Goal: Task Accomplishment & Management: Manage account settings

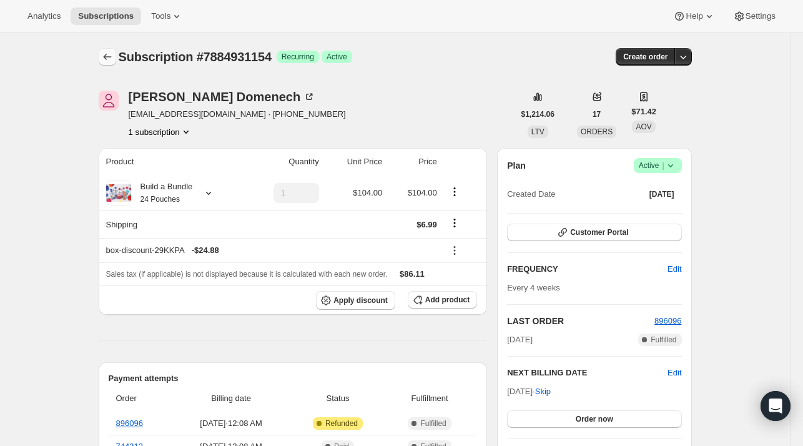
click at [110, 51] on icon "Subscriptions" at bounding box center [107, 57] width 12 height 12
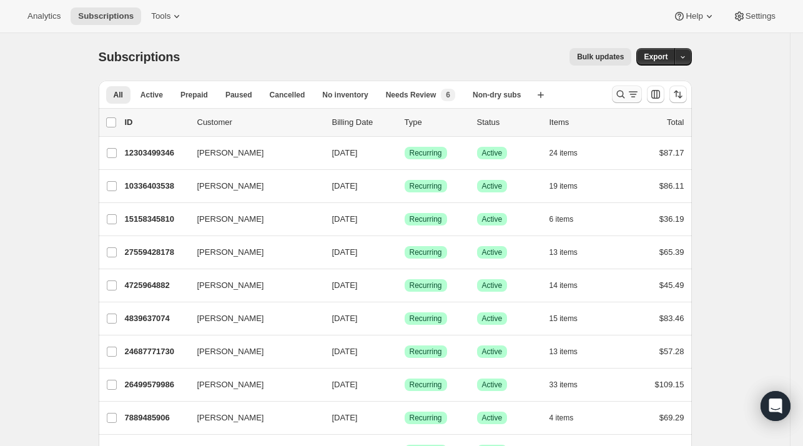
click at [631, 93] on icon "Search and filter results" at bounding box center [633, 94] width 12 height 12
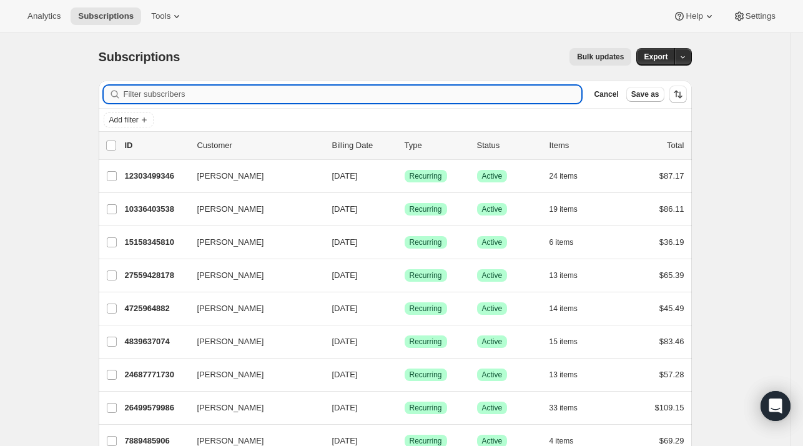
click at [174, 98] on input "Filter subscribers" at bounding box center [353, 94] width 458 height 17
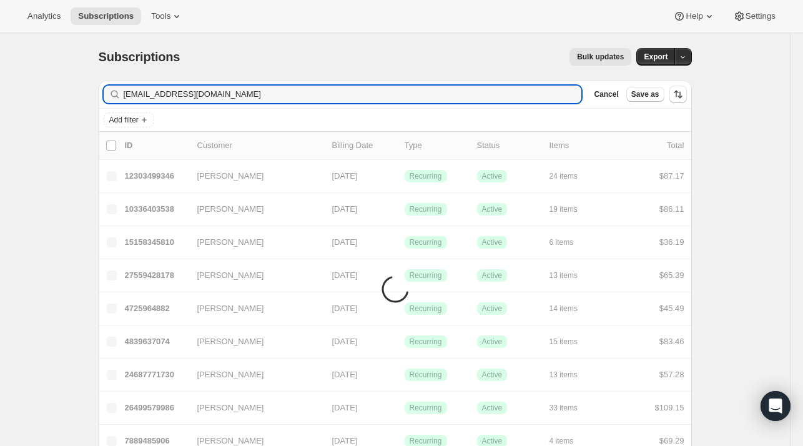
type input "[EMAIL_ADDRESS][DOMAIN_NAME]"
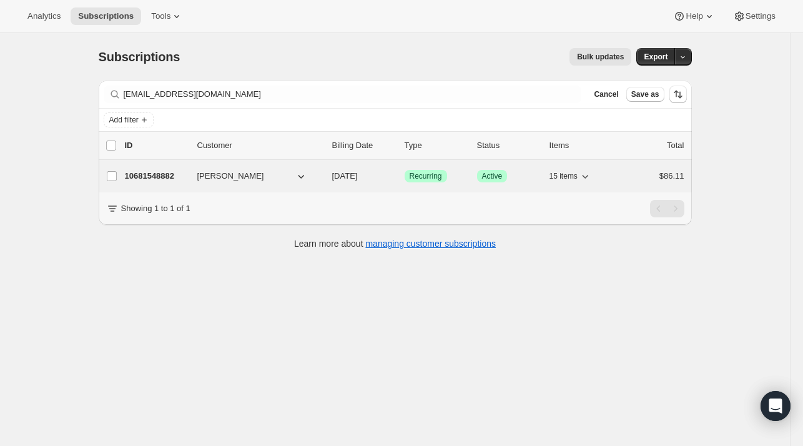
click at [164, 175] on p "10681548882" at bounding box center [156, 176] width 62 height 12
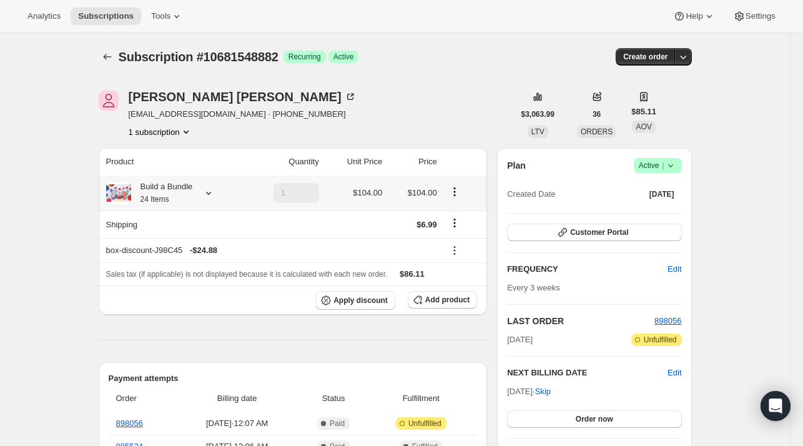
click at [205, 192] on icon at bounding box center [208, 193] width 12 height 12
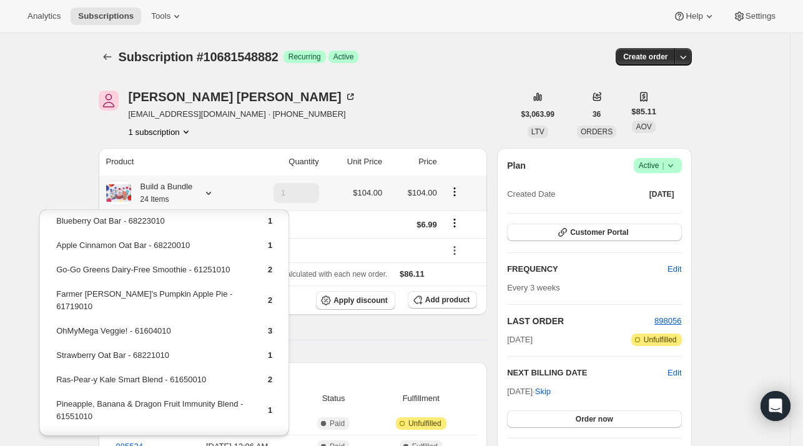
scroll to position [240, 0]
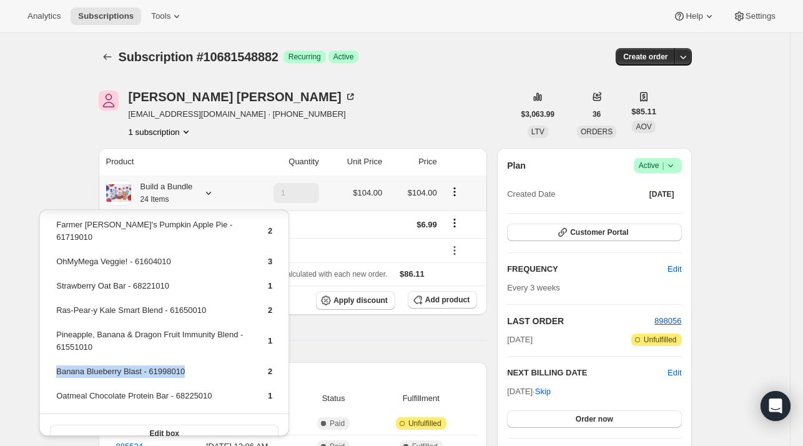
drag, startPoint x: 177, startPoint y: 355, endPoint x: 56, endPoint y: 359, distance: 121.2
click at [56, 365] on td "Banana Blueberry Blast - 61998010" at bounding box center [151, 376] width 191 height 23
copy td "Banana Blueberry Blast - 61998010"
click at [437, 295] on span "Add product" at bounding box center [447, 300] width 44 height 10
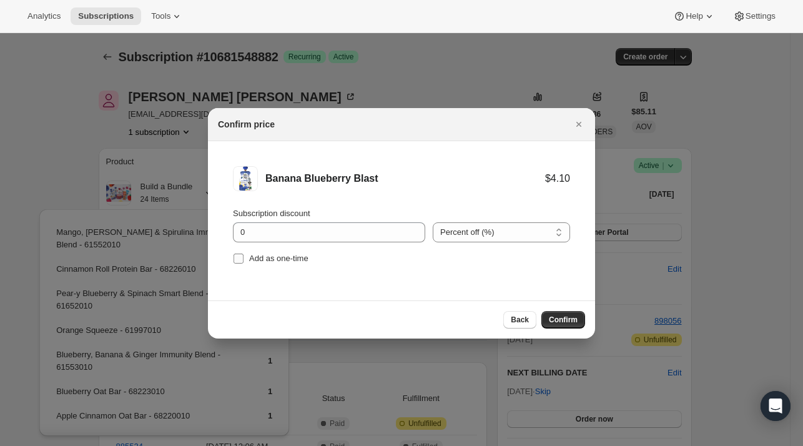
click at [290, 259] on span "Add as one-time" at bounding box center [278, 257] width 59 height 9
click at [243, 259] on input "Add as one-time" at bounding box center [238, 258] width 10 height 10
checkbox input "true"
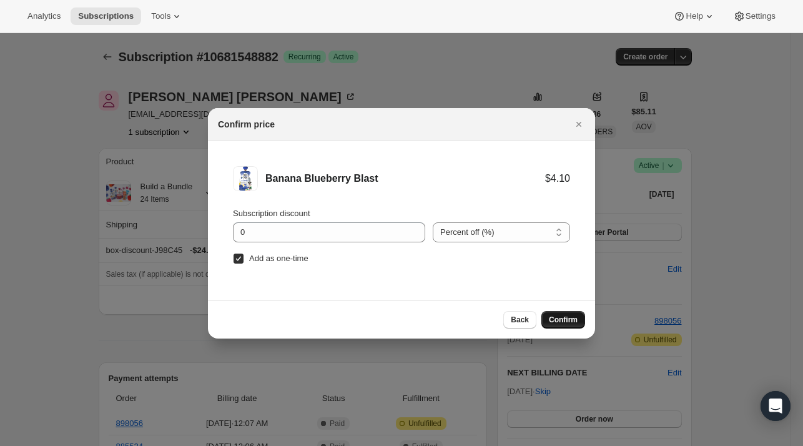
click at [551, 318] on span "Confirm" at bounding box center [563, 320] width 29 height 10
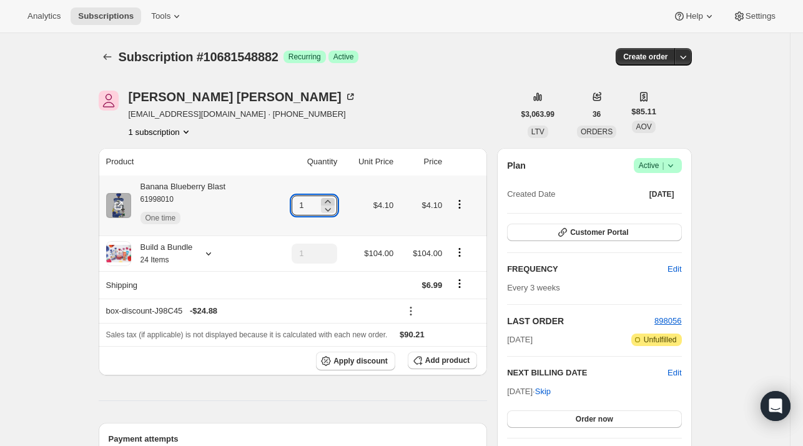
click at [330, 202] on icon at bounding box center [328, 201] width 6 height 3
click at [329, 202] on icon at bounding box center [328, 201] width 6 height 3
type input "4"
click at [103, 58] on button "Subscriptions" at bounding box center [107, 56] width 17 height 17
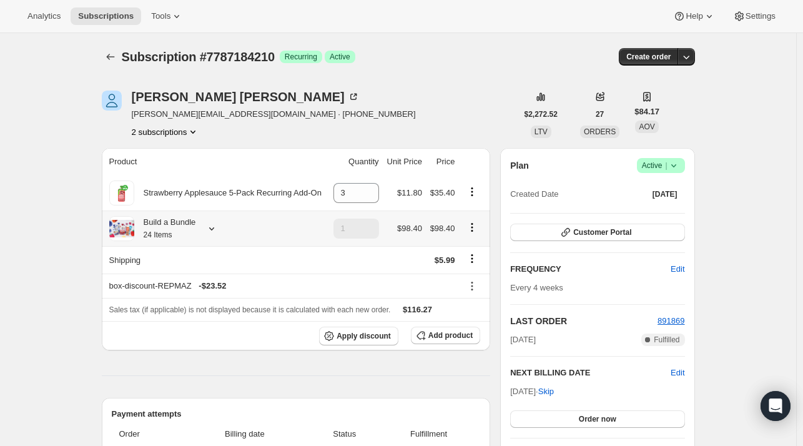
click at [208, 226] on icon at bounding box center [211, 228] width 12 height 12
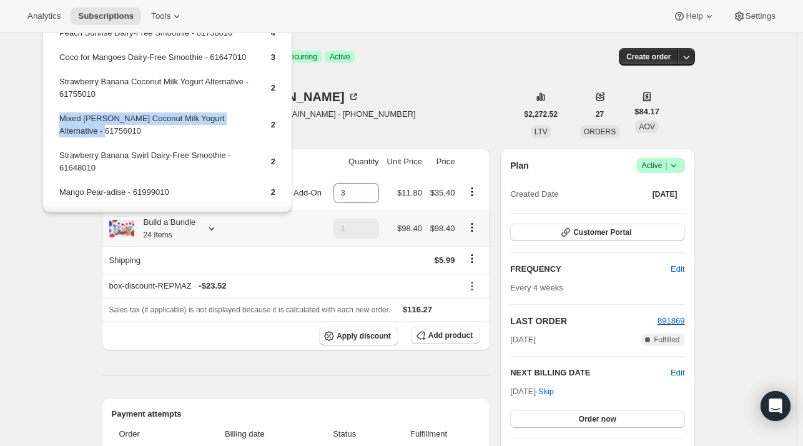
drag, startPoint x: 104, startPoint y: 143, endPoint x: 58, endPoint y: 133, distance: 46.7
click at [59, 133] on td "Mixed [PERSON_NAME] Coconut Milk Yogurt Alternative - 61756010" at bounding box center [154, 130] width 191 height 36
copy td "Mixed Berry Coconut Milk Yogurt Alternative - 61756010"
click at [441, 343] on button "Add product" at bounding box center [445, 335] width 69 height 17
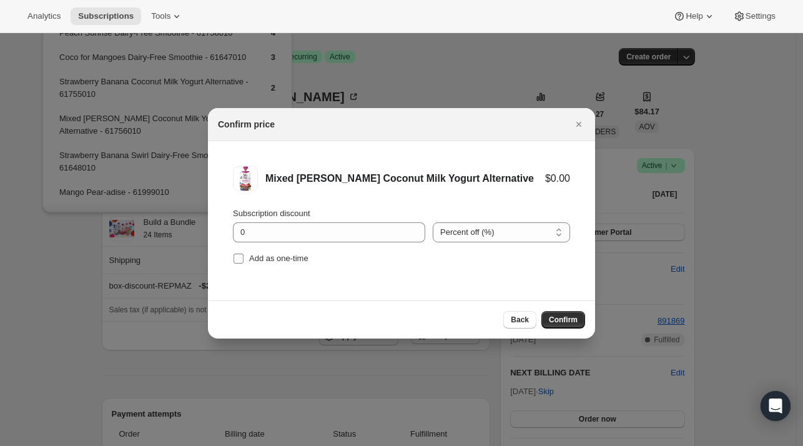
click at [275, 255] on span "Add as one-time" at bounding box center [278, 257] width 59 height 9
click at [243, 255] on input "Add as one-time" at bounding box center [238, 258] width 10 height 10
checkbox input "true"
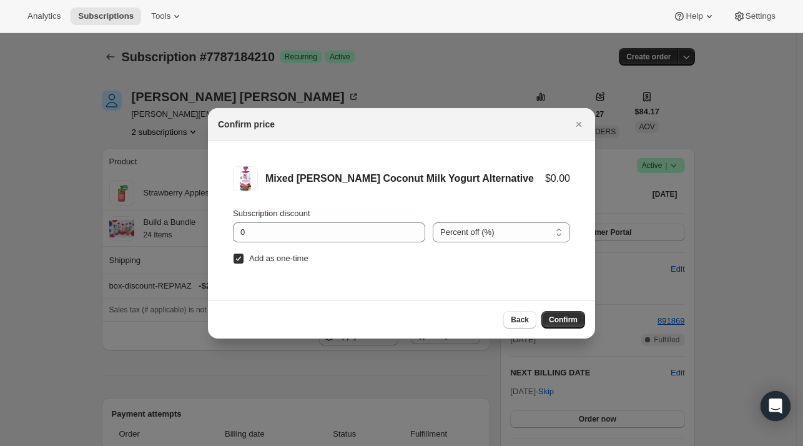
click at [554, 315] on button "Confirm" at bounding box center [563, 319] width 44 height 17
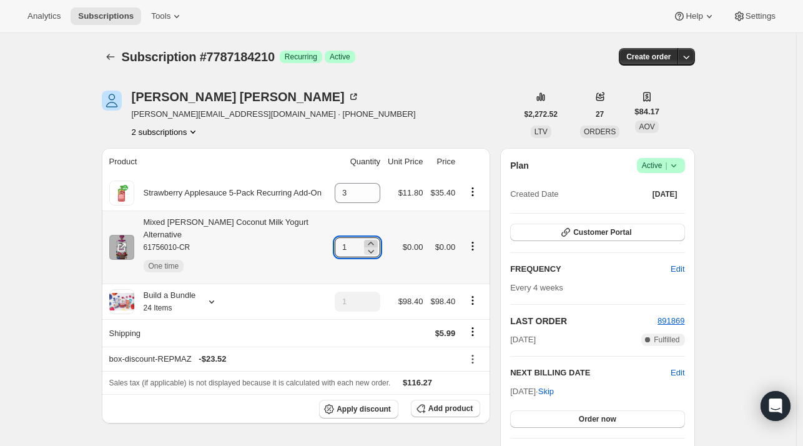
click at [376, 237] on icon at bounding box center [371, 243] width 12 height 12
click at [375, 237] on icon at bounding box center [371, 243] width 12 height 12
type input "4"
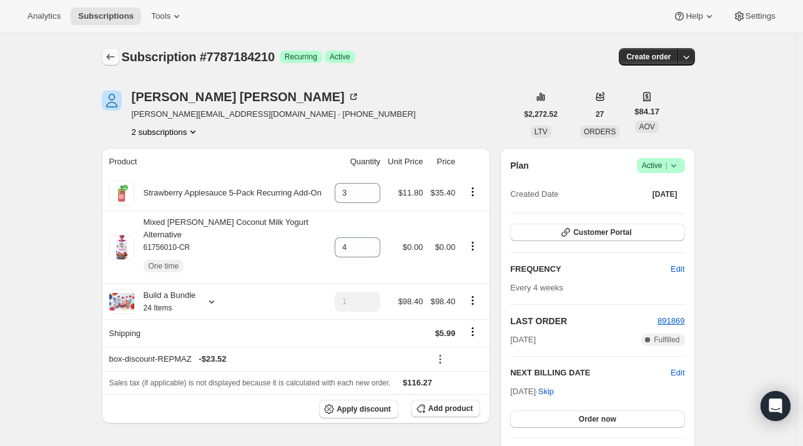
click at [115, 58] on icon "Subscriptions" at bounding box center [110, 57] width 12 height 12
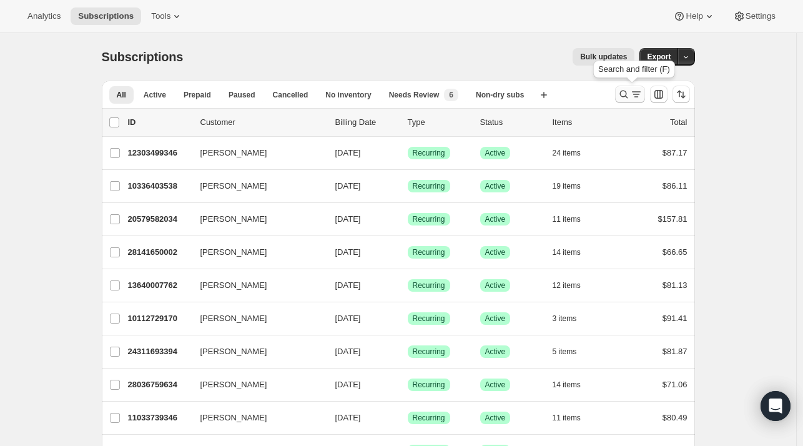
click at [630, 89] on icon "Search and filter results" at bounding box center [623, 94] width 12 height 12
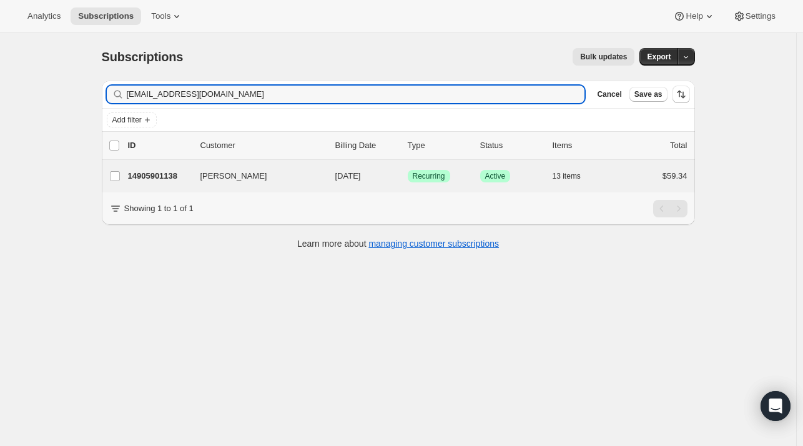
type input "ginakang5@gmail.com"
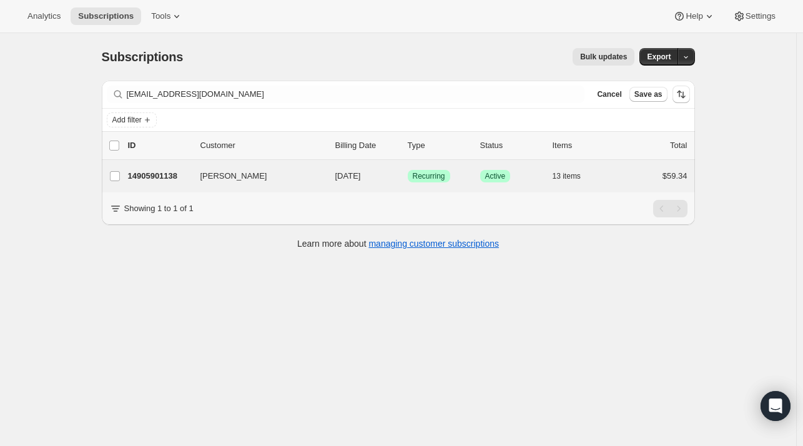
click at [174, 165] on div "Gina Kang 14905901138 Gina Kang 09/11/2025 Success Recurring Success Active 13 …" at bounding box center [398, 176] width 593 height 32
click at [167, 173] on p "14905901138" at bounding box center [159, 176] width 62 height 12
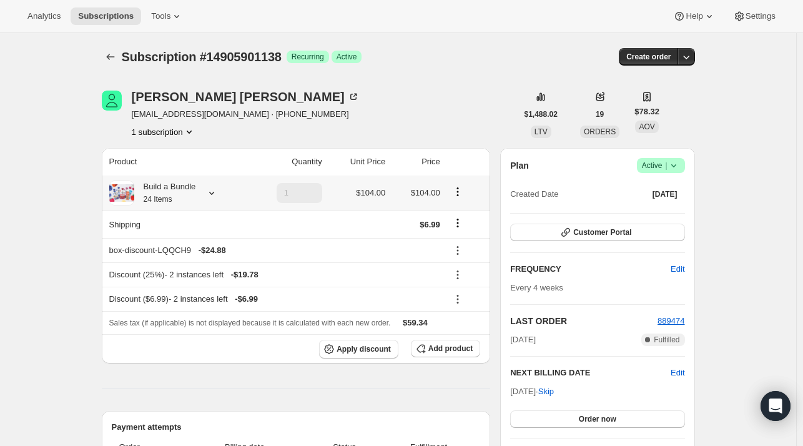
click at [215, 192] on icon at bounding box center [211, 193] width 12 height 12
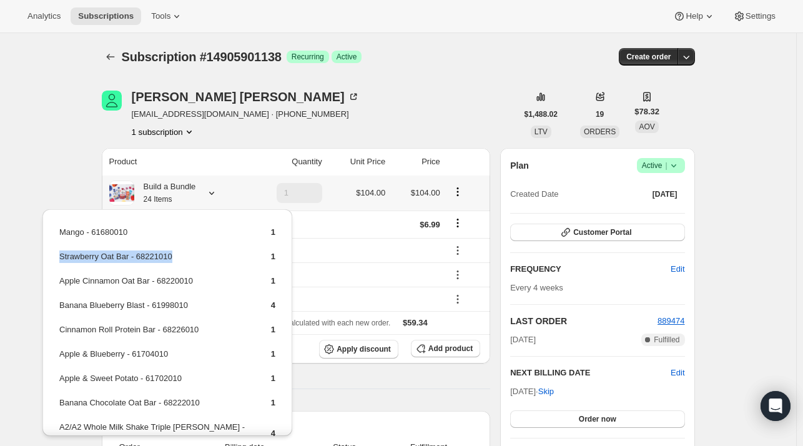
drag, startPoint x: 183, startPoint y: 253, endPoint x: 59, endPoint y: 256, distance: 124.3
click at [59, 256] on td "Strawberry Oat Bar - 68221010" at bounding box center [154, 261] width 191 height 23
copy td "Strawberry Oat Bar - 68221010"
click at [432, 349] on button "Add product" at bounding box center [445, 348] width 69 height 17
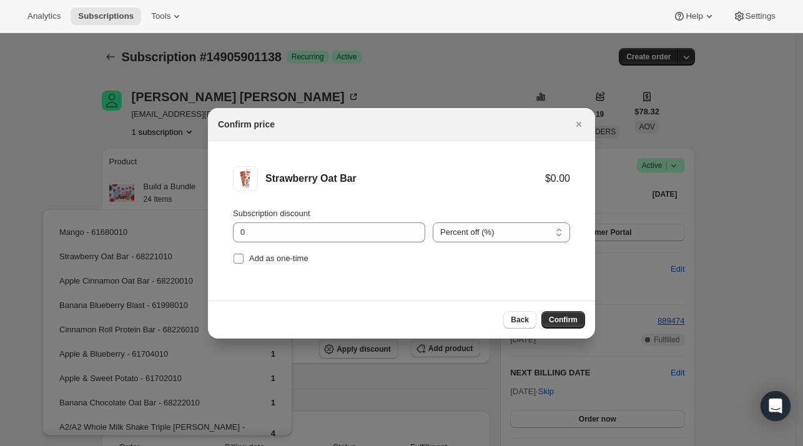
click at [260, 262] on span "Add as one-time" at bounding box center [278, 257] width 59 height 9
click at [243, 262] on input "Add as one-time" at bounding box center [238, 258] width 10 height 10
checkbox input "true"
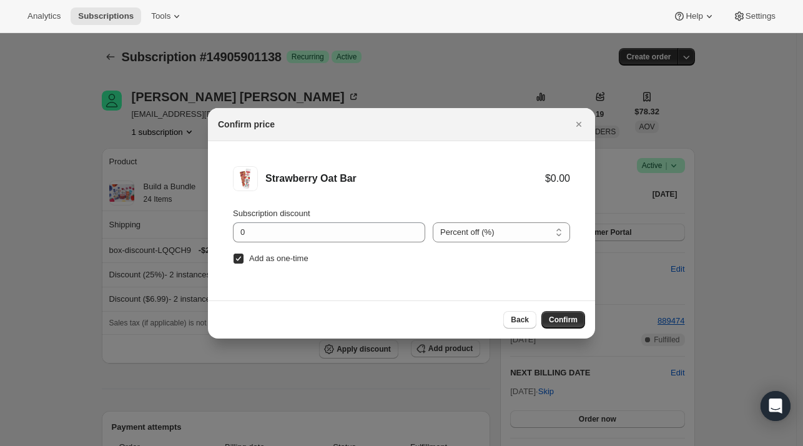
click at [571, 320] on span "Confirm" at bounding box center [563, 320] width 29 height 10
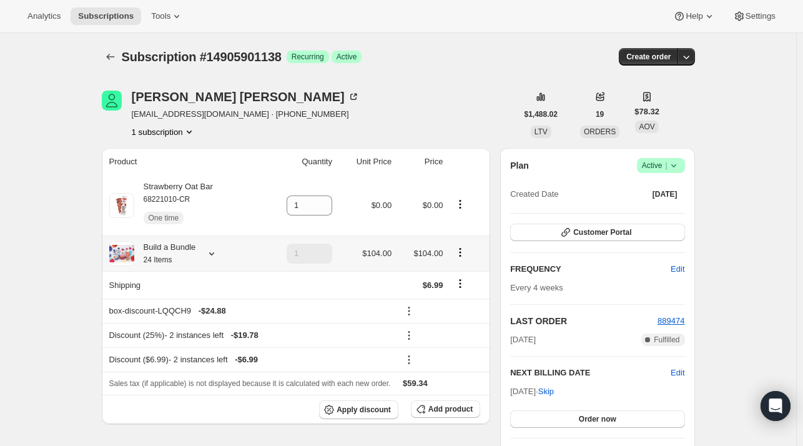
click at [214, 253] on icon at bounding box center [211, 253] width 12 height 12
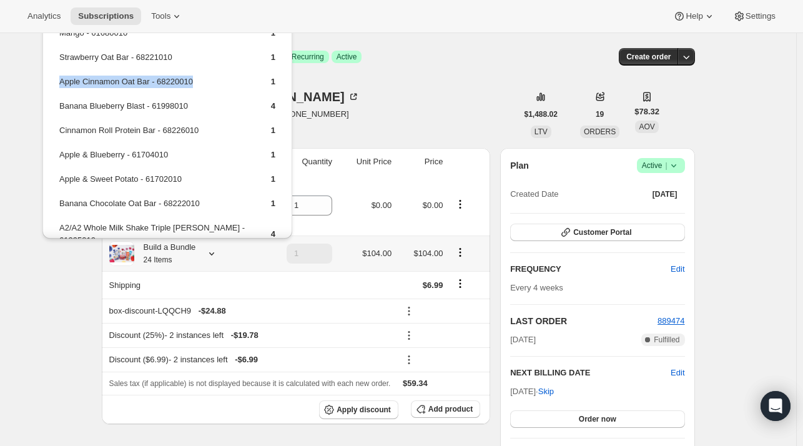
drag, startPoint x: 230, startPoint y: 87, endPoint x: 58, endPoint y: 78, distance: 171.9
click at [59, 78] on td "Apple Cinnamon Oat Bar - 68220010" at bounding box center [154, 86] width 191 height 23
copy td "Apple Cinnamon Oat Bar - 68220010"
click at [460, 411] on span "Add product" at bounding box center [450, 409] width 44 height 10
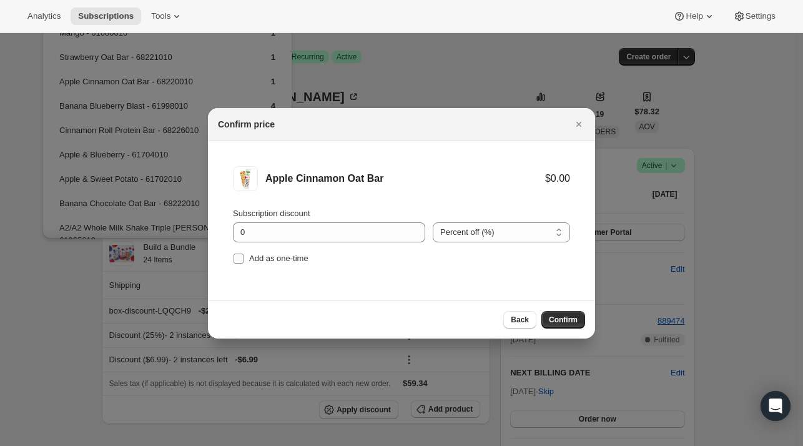
click at [255, 255] on span "Add as one-time" at bounding box center [278, 257] width 59 height 9
click at [243, 255] on input "Add as one-time" at bounding box center [238, 258] width 10 height 10
checkbox input "true"
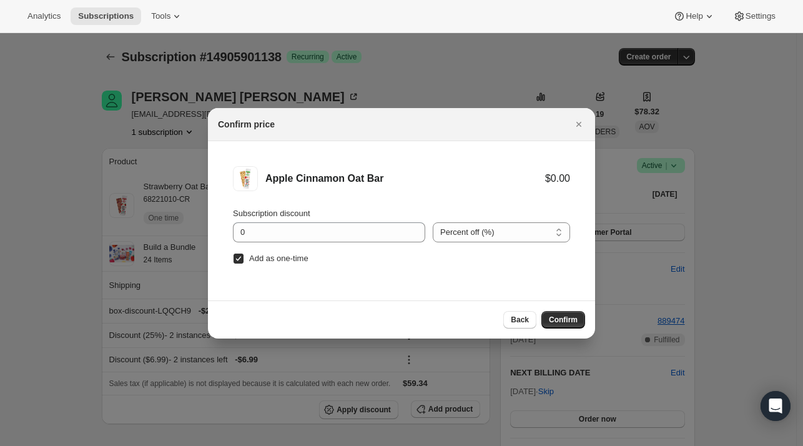
click at [563, 322] on span "Confirm" at bounding box center [563, 320] width 29 height 10
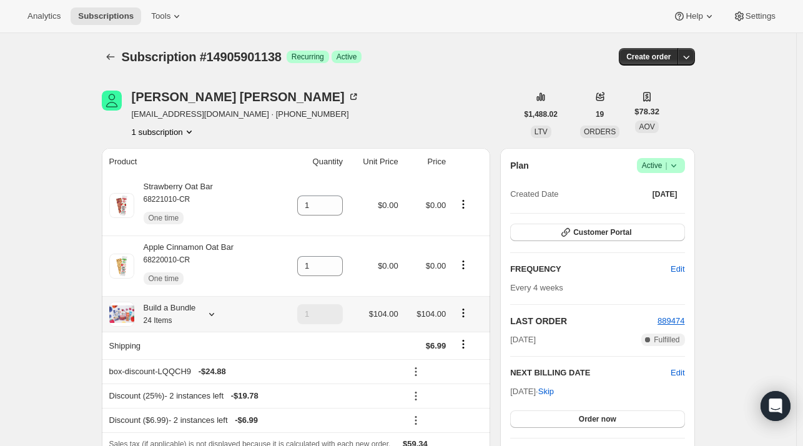
click at [212, 316] on icon at bounding box center [211, 314] width 12 height 12
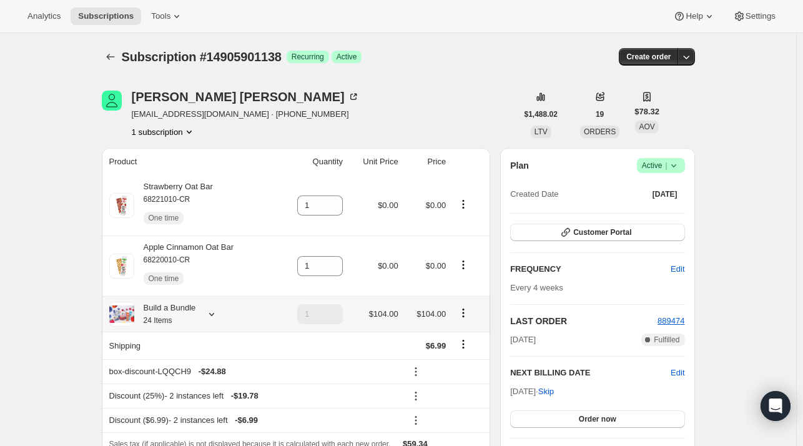
click at [214, 318] on icon at bounding box center [211, 314] width 12 height 12
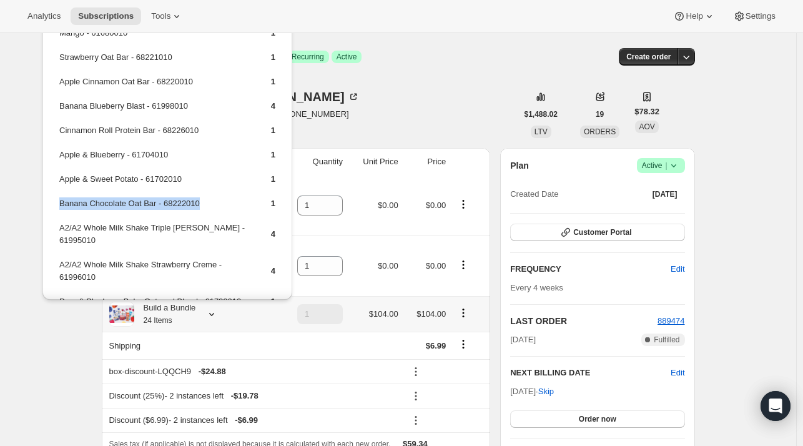
drag, startPoint x: 205, startPoint y: 198, endPoint x: 58, endPoint y: 202, distance: 146.8
click at [59, 202] on td "Banana Chocolate Oat Bar - 68222010" at bounding box center [154, 208] width 191 height 23
copy td "Banana Chocolate Oat Bar - 68222010"
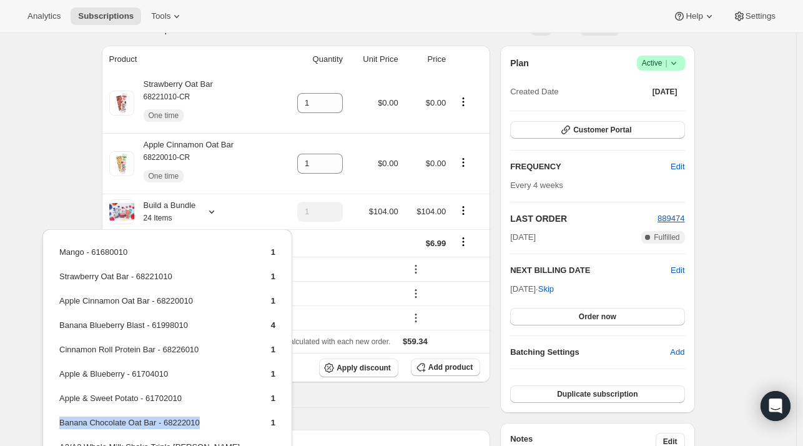
scroll to position [187, 0]
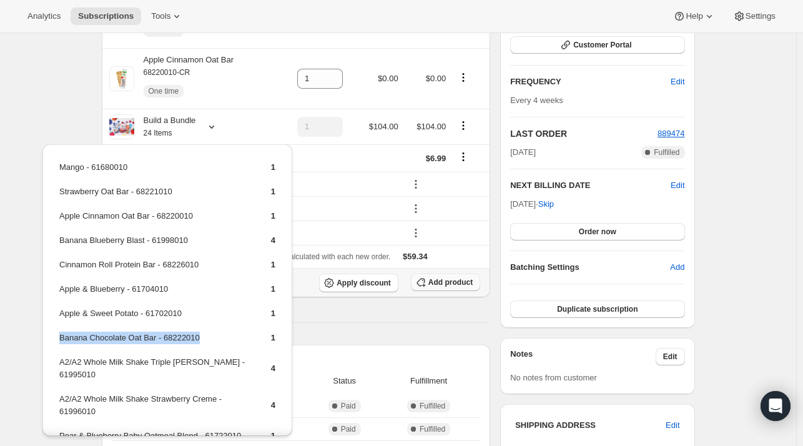
click at [441, 282] on span "Add product" at bounding box center [450, 282] width 44 height 10
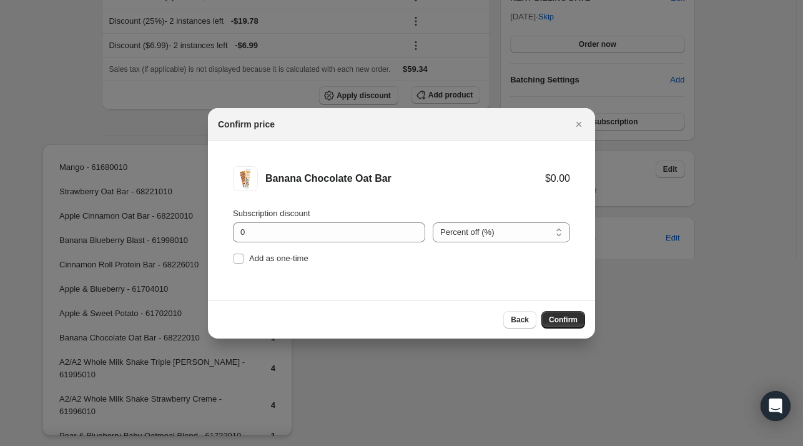
drag, startPoint x: 290, startPoint y: 260, endPoint x: 370, endPoint y: 267, distance: 80.8
click at [290, 261] on span "Add as one-time" at bounding box center [278, 257] width 59 height 9
click at [243, 261] on input "Add as one-time" at bounding box center [238, 258] width 10 height 10
checkbox input "true"
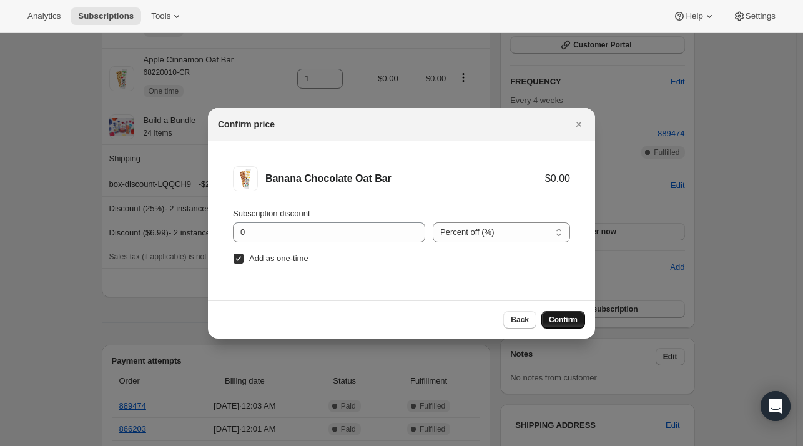
click at [561, 318] on span "Confirm" at bounding box center [563, 320] width 29 height 10
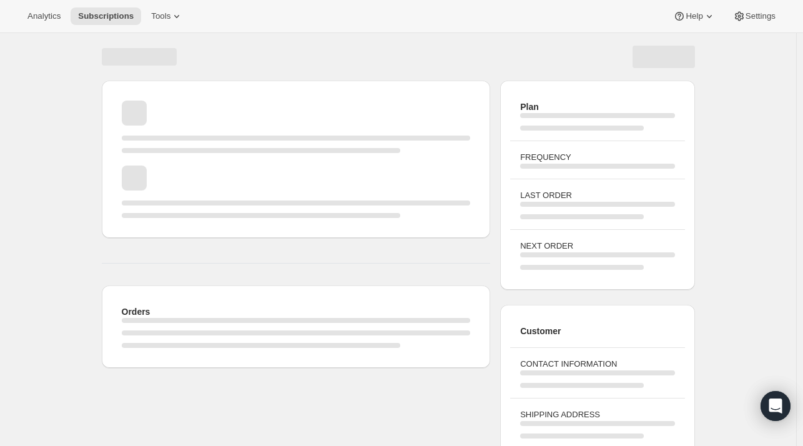
scroll to position [117, 0]
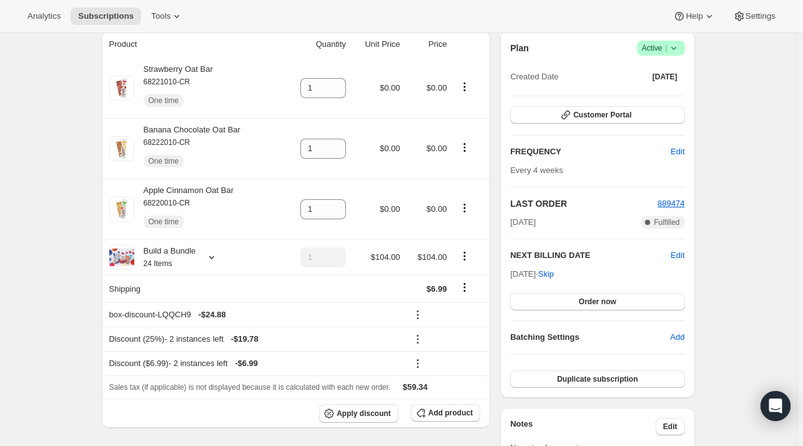
click at [215, 261] on icon at bounding box center [211, 257] width 12 height 12
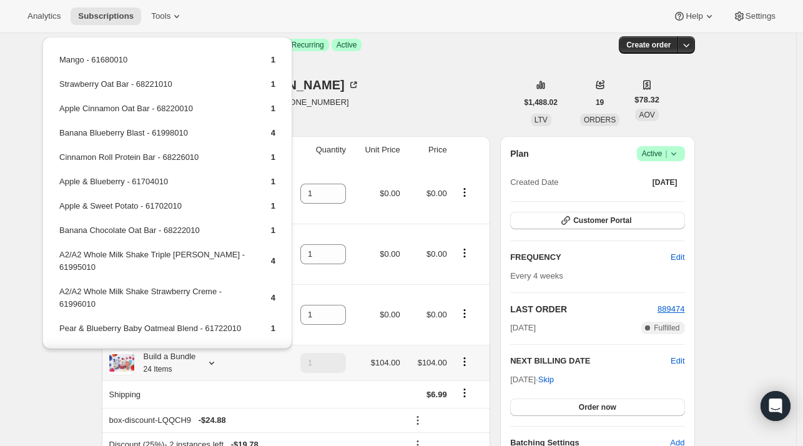
scroll to position [0, 0]
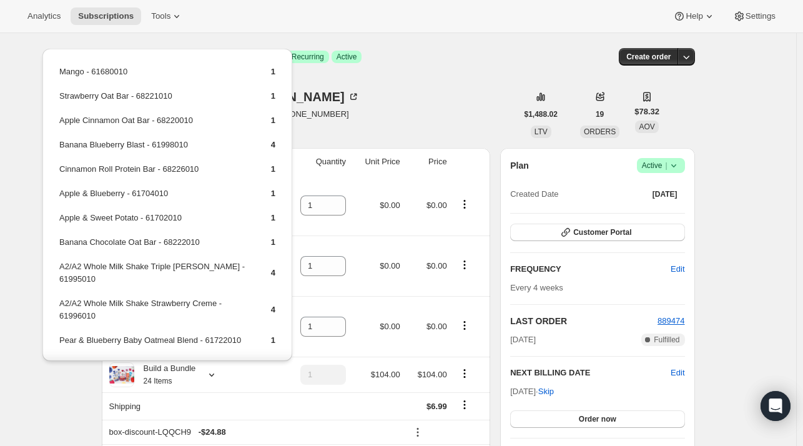
click at [355, 104] on div "Gina Kang ginakang5@gmail.com · +12063072340 1 subscription" at bounding box center [309, 114] width 415 height 47
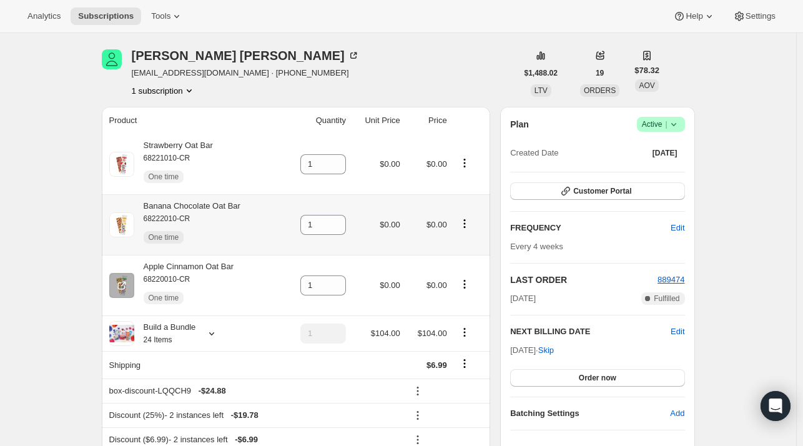
scroll to position [125, 0]
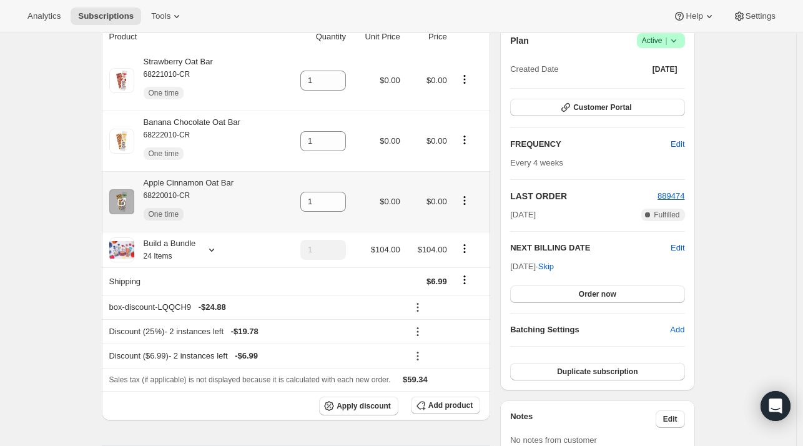
click at [468, 205] on icon "Product actions" at bounding box center [464, 200] width 12 height 12
click at [468, 267] on span "Remove" at bounding box center [466, 268] width 76 height 12
type input "0"
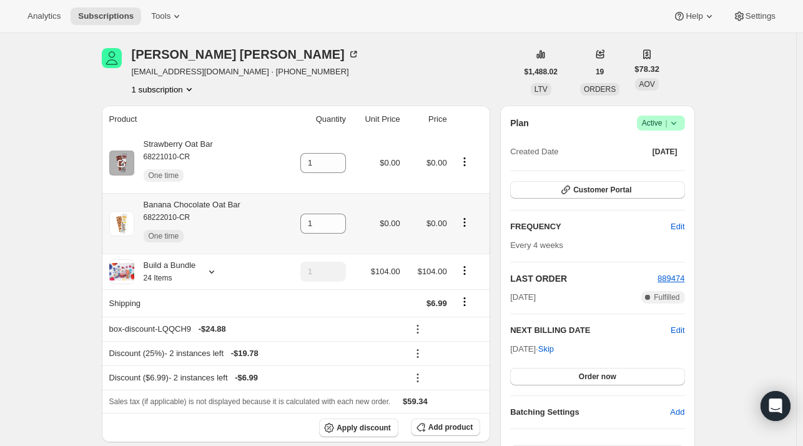
scroll to position [0, 0]
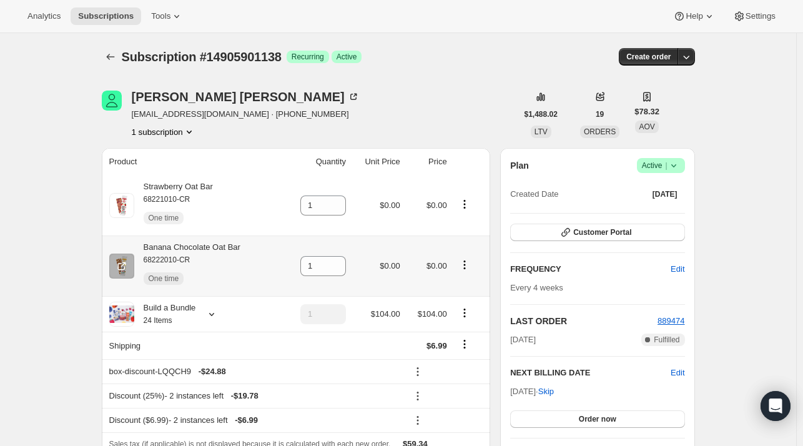
click at [469, 267] on icon "Product actions" at bounding box center [464, 264] width 12 height 12
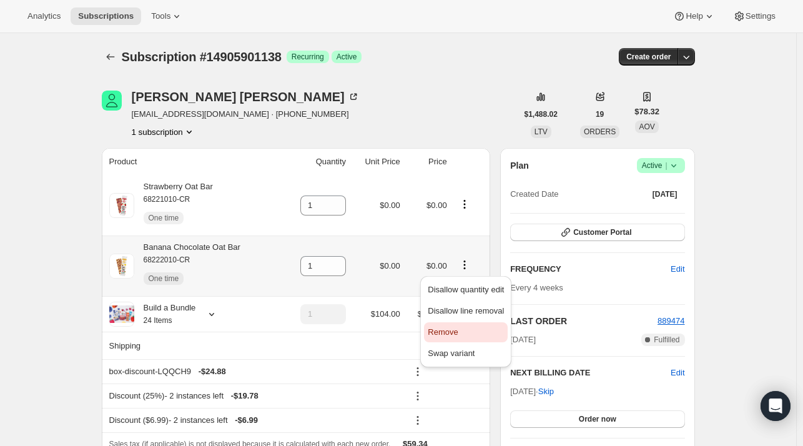
click at [472, 339] on button "Remove" at bounding box center [466, 332] width 84 height 20
type input "0"
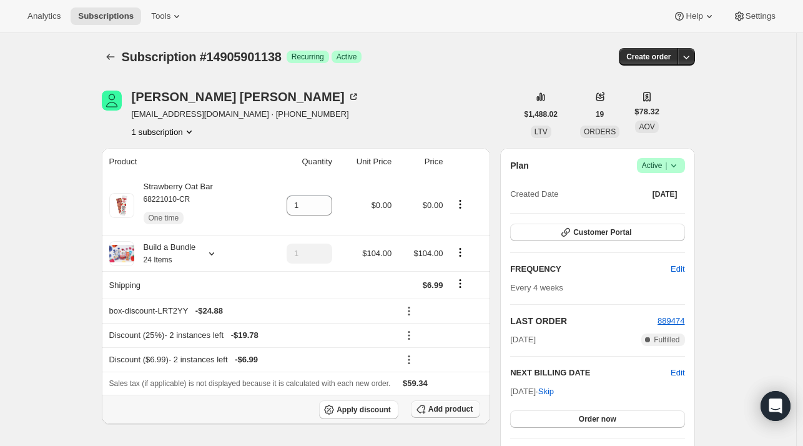
click at [441, 410] on span "Add product" at bounding box center [450, 409] width 44 height 10
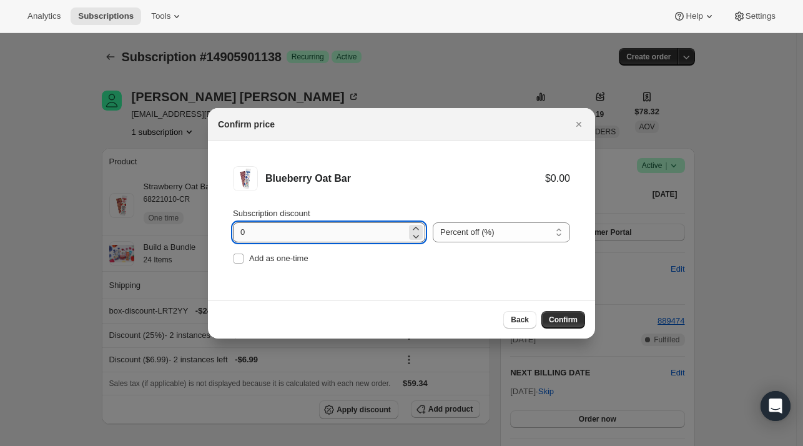
click at [305, 230] on input "0" at bounding box center [320, 232] width 174 height 20
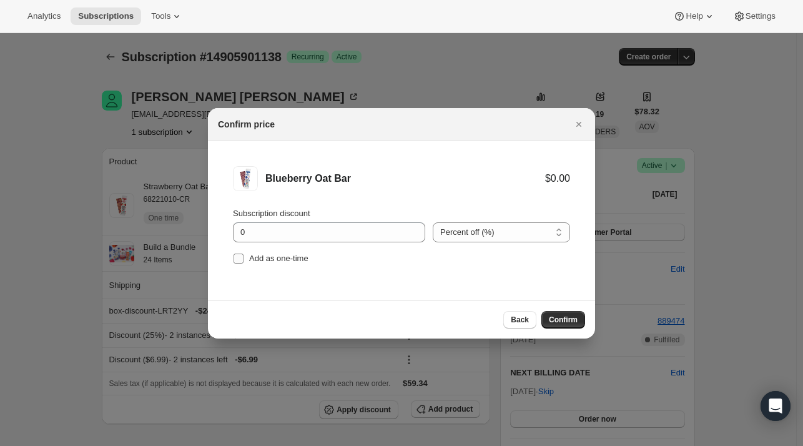
click at [235, 256] on input "Add as one-time" at bounding box center [238, 258] width 10 height 10
checkbox input "true"
click at [556, 317] on span "Confirm" at bounding box center [563, 320] width 29 height 10
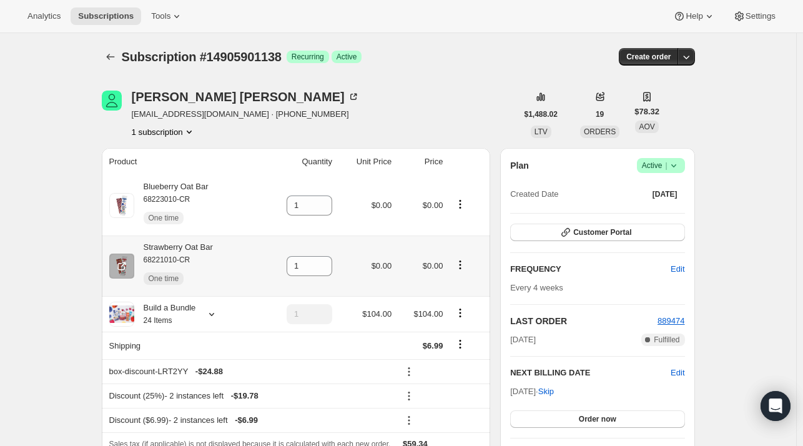
click at [461, 265] on icon "Product actions" at bounding box center [460, 264] width 2 height 2
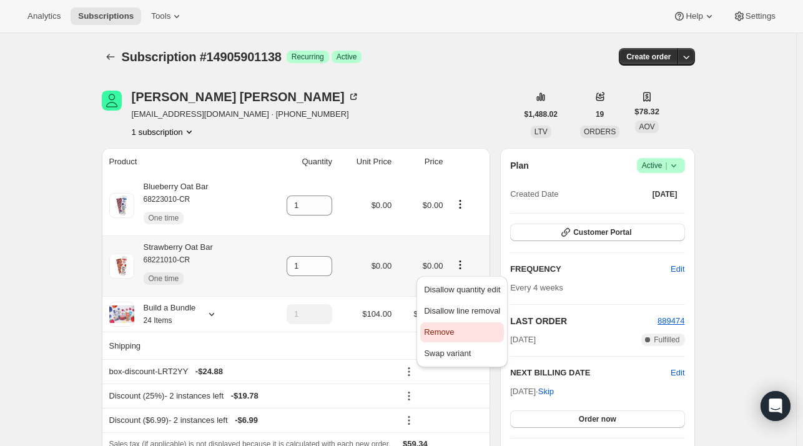
click at [469, 330] on span "Remove" at bounding box center [462, 332] width 76 height 12
type input "0"
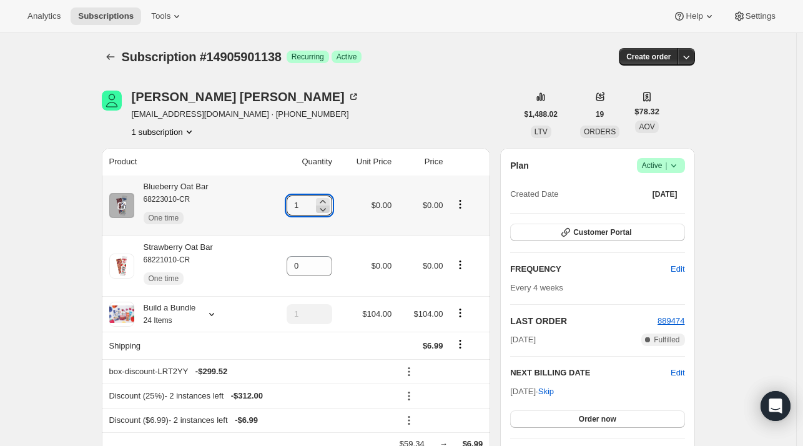
click at [328, 203] on icon at bounding box center [323, 209] width 12 height 12
click at [325, 200] on icon at bounding box center [323, 201] width 6 height 3
type input "3"
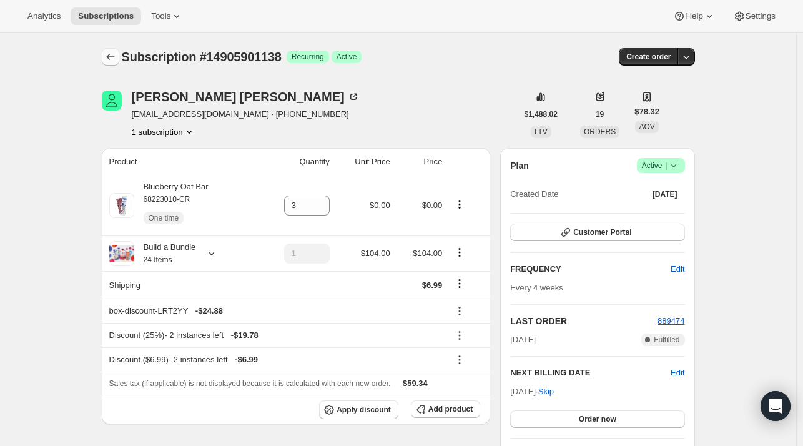
click at [109, 49] on button "Subscriptions" at bounding box center [110, 56] width 17 height 17
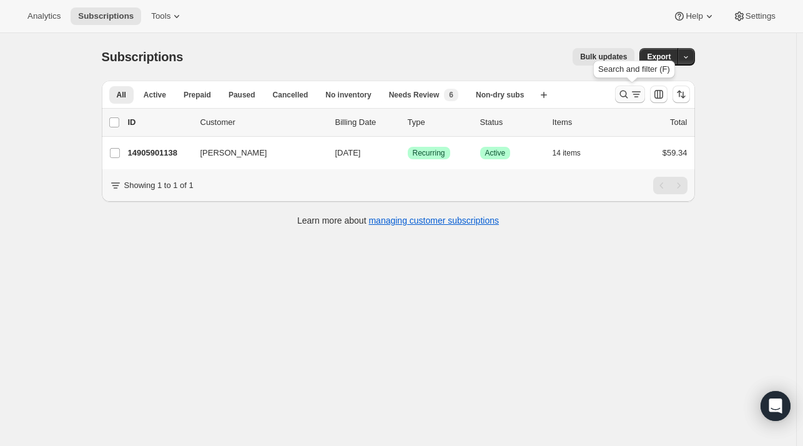
click at [639, 96] on icon "Search and filter results" at bounding box center [636, 94] width 12 height 12
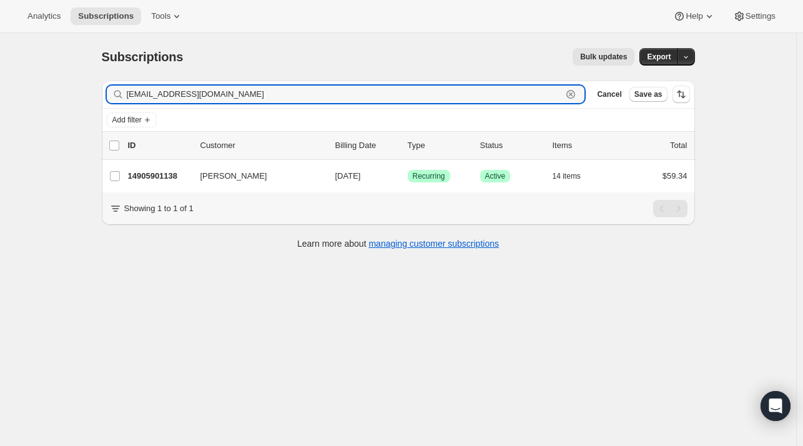
click at [575, 95] on icon "button" at bounding box center [570, 94] width 9 height 9
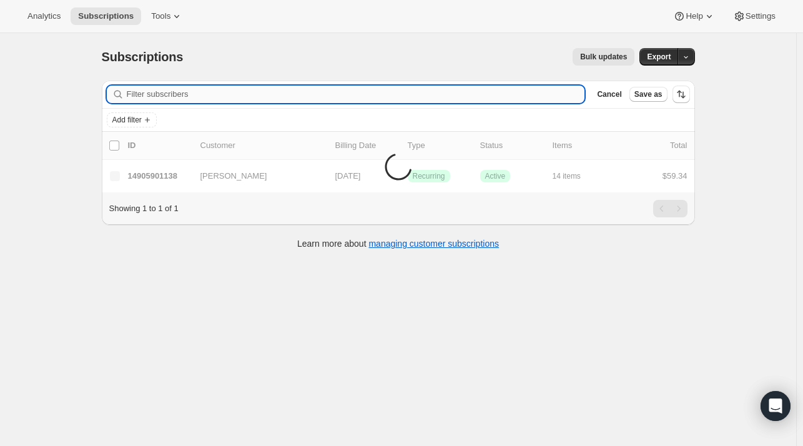
click at [347, 94] on input "Filter subscribers" at bounding box center [356, 94] width 458 height 17
paste input "kathryn.delaplane@gmail.com"
type input "kathryn.delaplane@gmail.com"
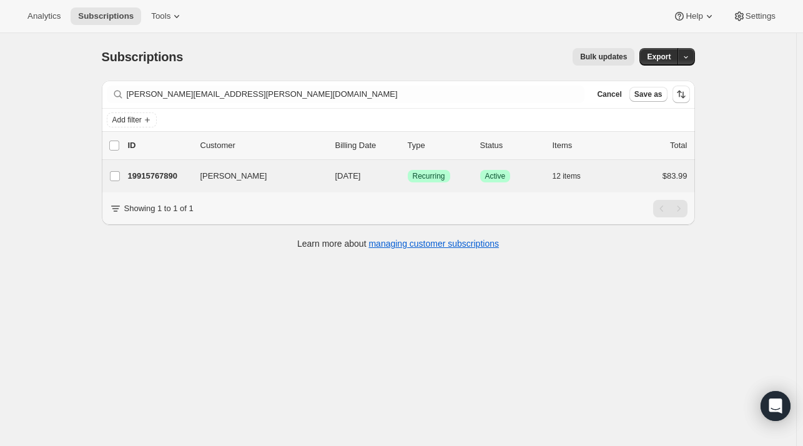
click at [187, 185] on div "Katy Mulvey 19915767890 Katy Mulvey 09/13/2025 Success Recurring Success Active…" at bounding box center [398, 176] width 593 height 32
click at [193, 175] on div "19915767890 Katy Mulvey 09/13/2025 Success Recurring Success Active 12 items $8…" at bounding box center [407, 175] width 559 height 17
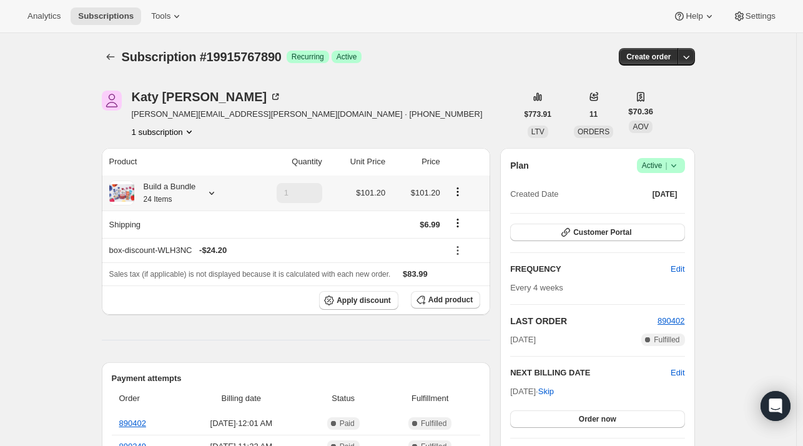
click at [216, 193] on icon at bounding box center [211, 193] width 12 height 12
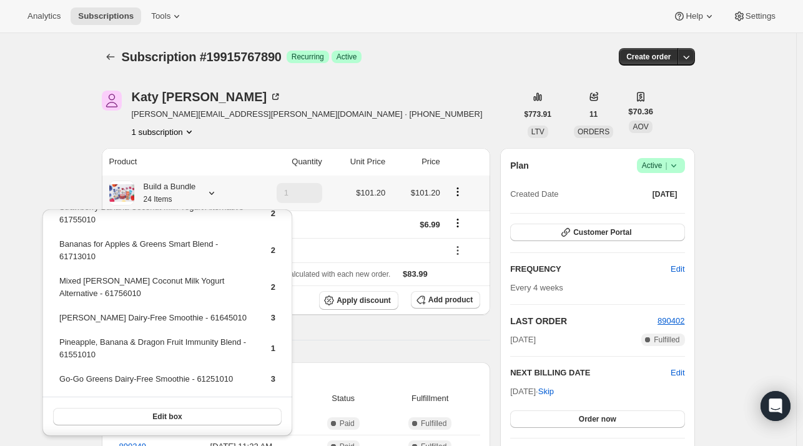
scroll to position [205, 0]
drag, startPoint x: 104, startPoint y: 360, endPoint x: 59, endPoint y: 348, distance: 47.3
click at [59, 348] on td "Pineapple, Banana & Dragon Fruit Immunity Blend - 61551010" at bounding box center [154, 353] width 191 height 36
copy td "Pineapple, Banana & Dragon Fruit Immunity Blend - 61551010"
click at [425, 298] on icon "button" at bounding box center [421, 299] width 12 height 12
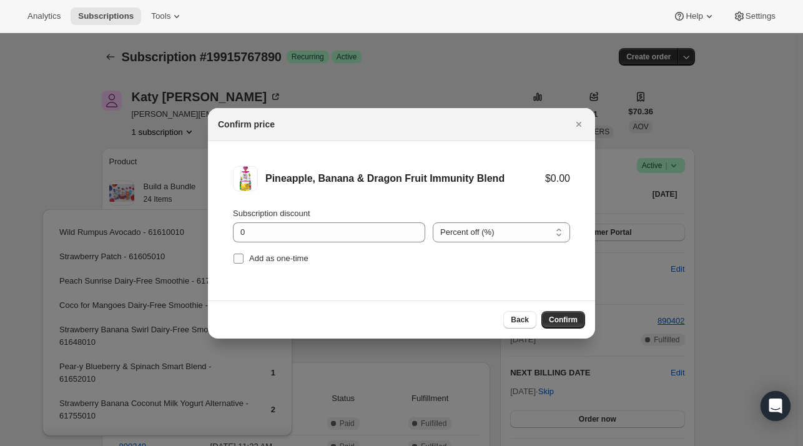
click at [280, 263] on span "Add as one-time" at bounding box center [278, 257] width 59 height 9
click at [243, 263] on input "Add as one-time" at bounding box center [238, 258] width 10 height 10
checkbox input "true"
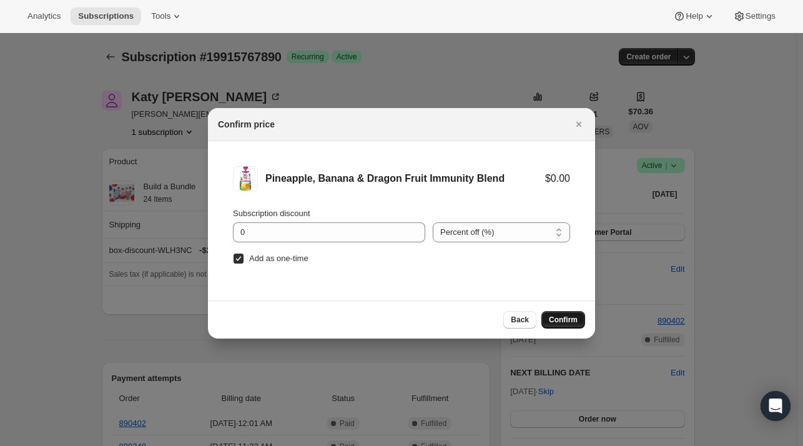
click at [582, 315] on button "Confirm" at bounding box center [563, 319] width 44 height 17
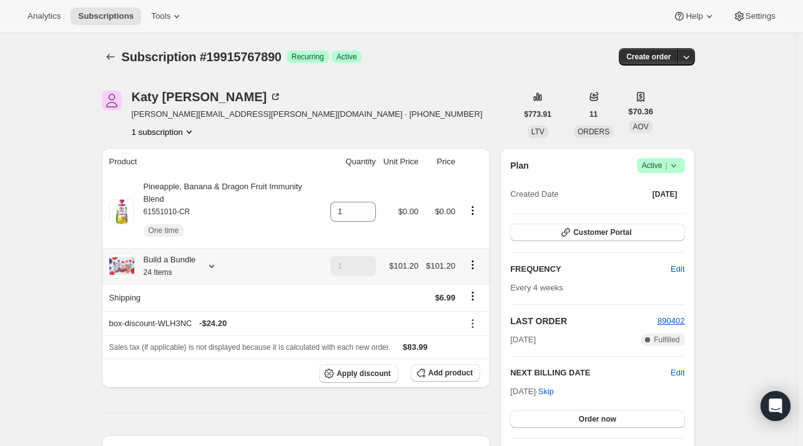
click at [211, 260] on icon at bounding box center [211, 266] width 12 height 12
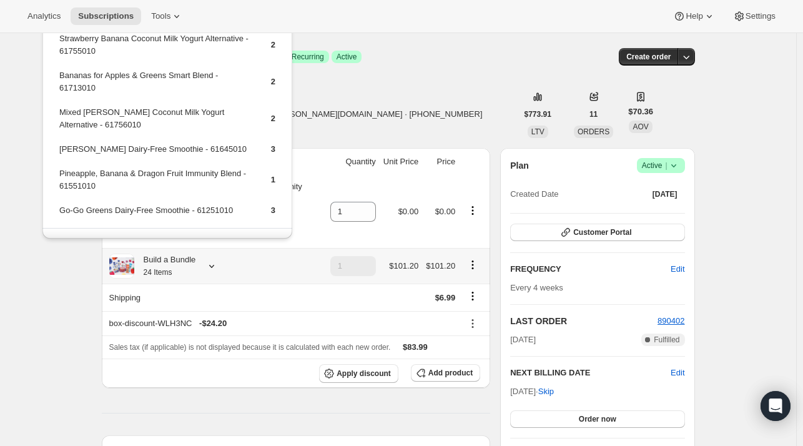
scroll to position [187, 0]
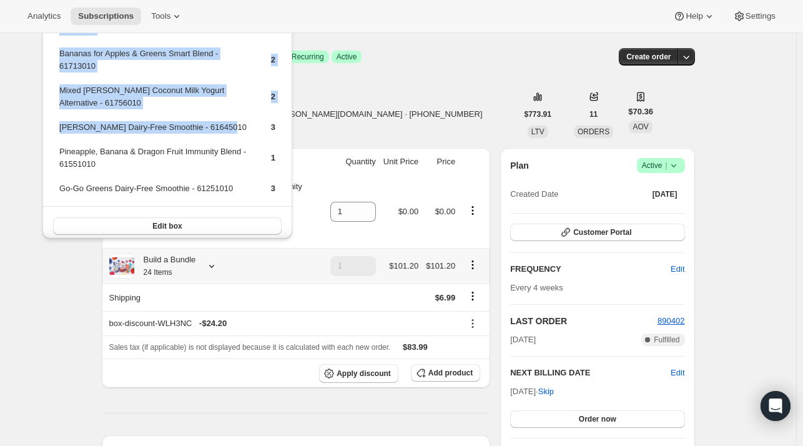
drag, startPoint x: 222, startPoint y: 135, endPoint x: 64, endPoint y: 140, distance: 158.6
click at [54, 147] on div "Wild Rumpus Avocado - 61610010 1 Strawberry Patch - 61605010 1 Peach Sunrise Da…" at bounding box center [167, 34] width 250 height 423
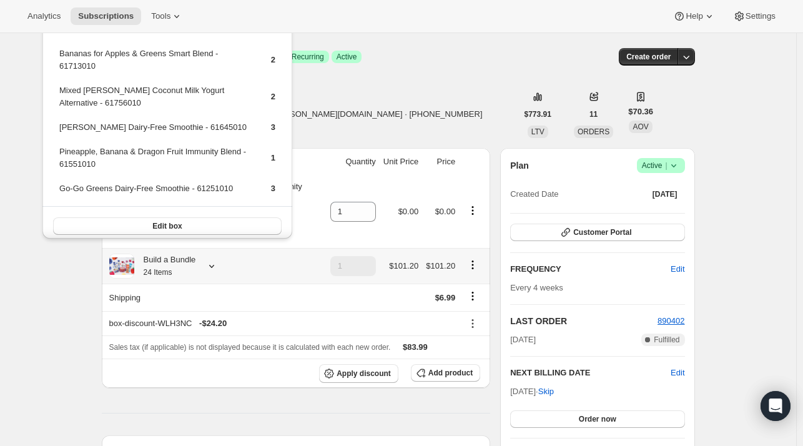
click at [195, 155] on td "Pineapple, Banana & Dragon Fruit Immunity Blend - 61551010" at bounding box center [154, 163] width 191 height 36
drag, startPoint x: 222, startPoint y: 139, endPoint x: 58, endPoint y: 142, distance: 164.2
click at [59, 142] on td "Berry Berry Dairy-Free Smoothie - 61645010" at bounding box center [154, 131] width 191 height 23
copy td "Berry Berry Dairy-Free Smoothie - 61645010"
click at [450, 368] on span "Add product" at bounding box center [450, 373] width 44 height 10
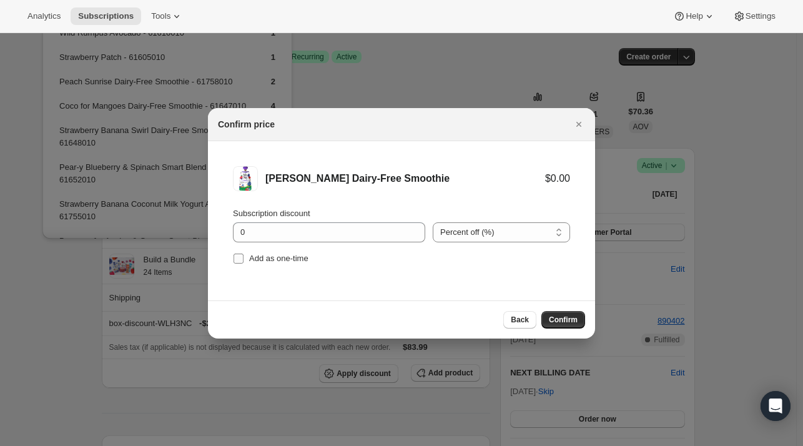
click at [283, 260] on span "Add as one-time" at bounding box center [278, 257] width 59 height 9
click at [243, 260] on input "Add as one-time" at bounding box center [238, 258] width 10 height 10
checkbox input "true"
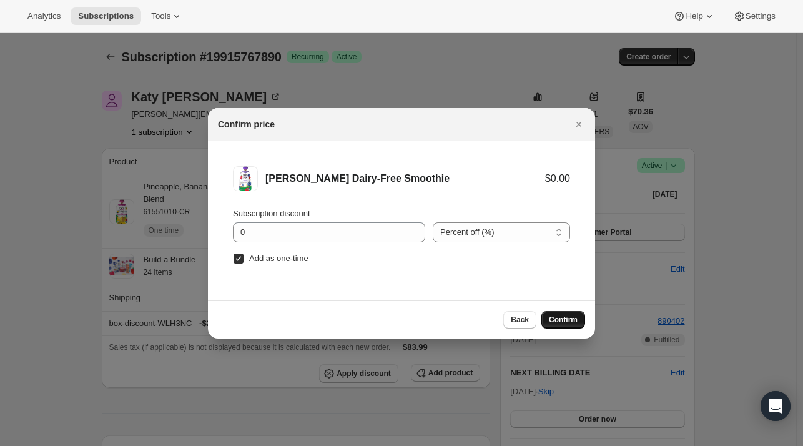
click at [564, 316] on span "Confirm" at bounding box center [563, 320] width 29 height 10
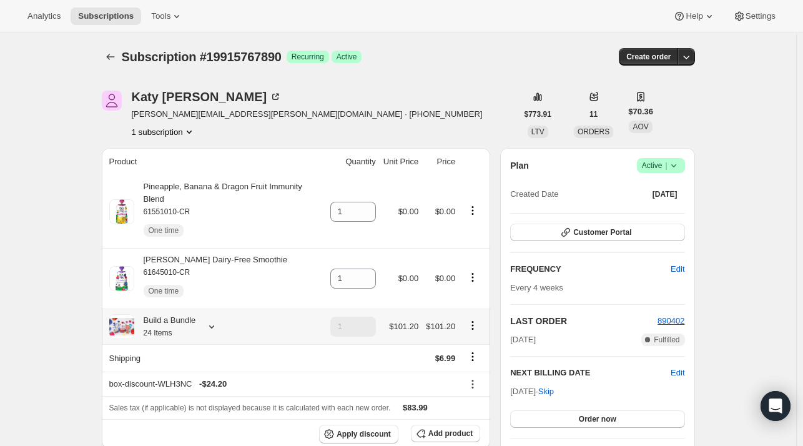
drag, startPoint x: 212, startPoint y: 315, endPoint x: 222, endPoint y: 308, distance: 12.1
click at [212, 325] on icon at bounding box center [211, 326] width 5 height 3
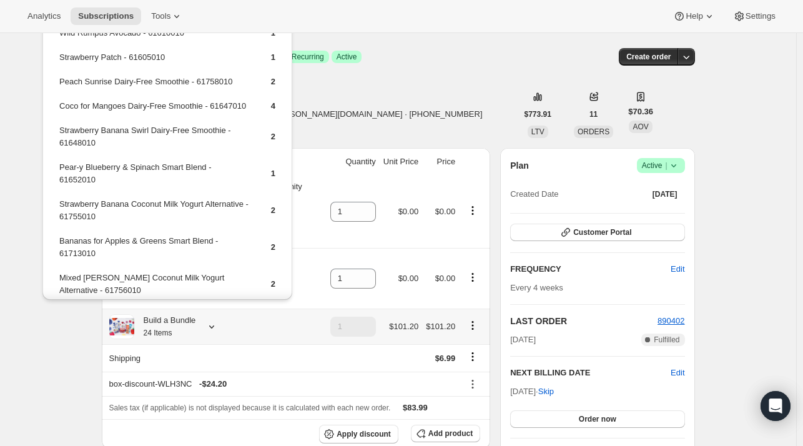
scroll to position [62, 0]
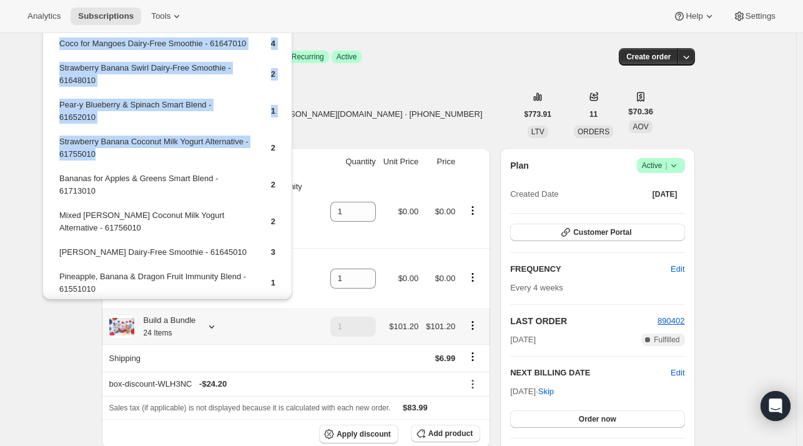
drag, startPoint x: 122, startPoint y: 165, endPoint x: 57, endPoint y: 152, distance: 66.1
click at [57, 152] on table "Wild Rumpus Avocado - 61610010 1 Strawberry Patch - 61605010 1 Peach Sunrise Da…" at bounding box center [167, 147] width 220 height 368
drag, startPoint x: 185, startPoint y: 176, endPoint x: 164, endPoint y: 170, distance: 22.0
click at [185, 170] on td "Strawberry Banana Coconut Milk Yogurt Alternative - 61755010" at bounding box center [154, 153] width 191 height 36
click at [219, 125] on td "Pear-y Blueberry & Spinach Smart Blend - 61652010" at bounding box center [154, 116] width 191 height 36
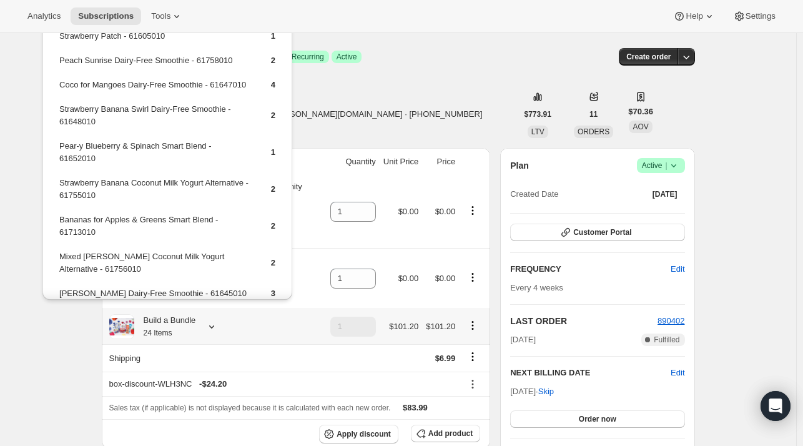
scroll to position [0, 0]
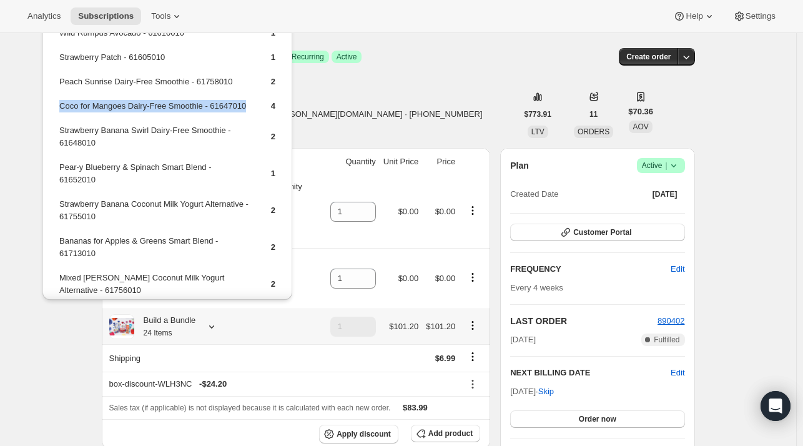
drag, startPoint x: 68, startPoint y: 109, endPoint x: 58, endPoint y: 101, distance: 12.9
click at [59, 101] on td "Coco for Mangoes Dairy-Free Smoothie - 61647010" at bounding box center [154, 110] width 191 height 23
copy td "Coco for Mangoes Dairy-Free Smoothie - 61647010"
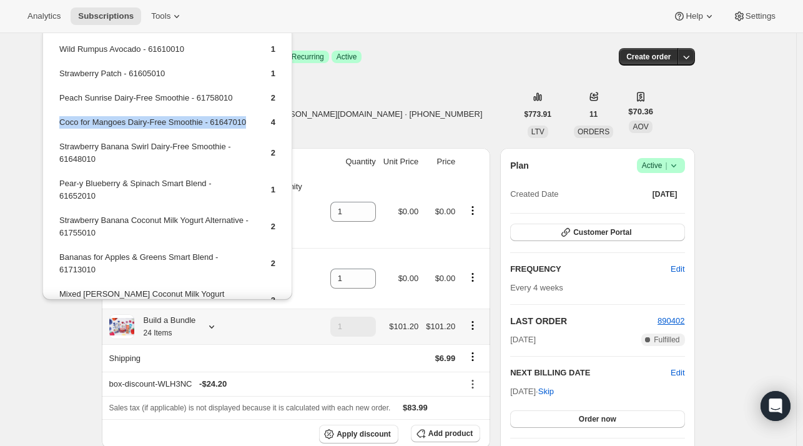
scroll to position [125, 0]
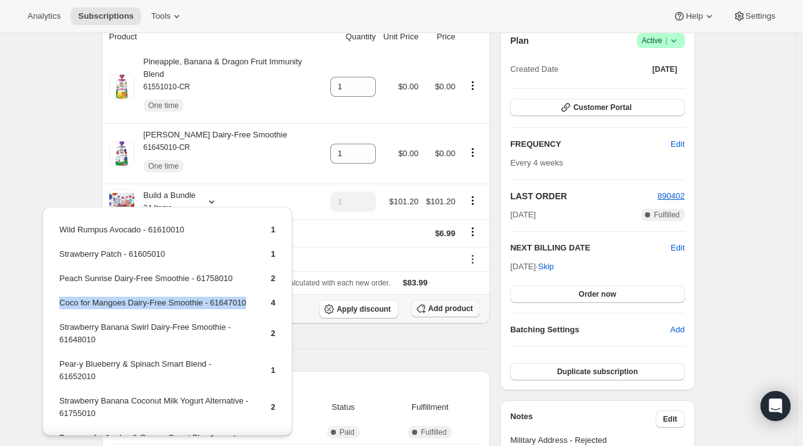
click at [427, 302] on icon "button" at bounding box center [421, 308] width 12 height 12
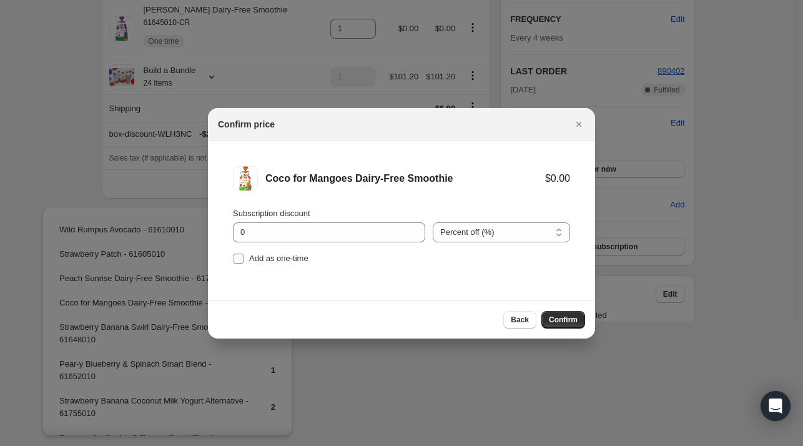
click at [279, 262] on span "Add as one-time" at bounding box center [278, 257] width 59 height 9
click at [243, 262] on input "Add as one-time" at bounding box center [238, 258] width 10 height 10
checkbox input "true"
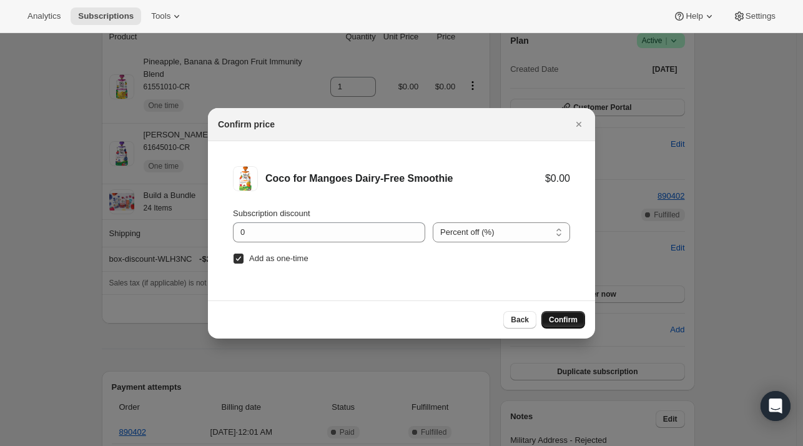
click at [559, 318] on span "Confirm" at bounding box center [563, 320] width 29 height 10
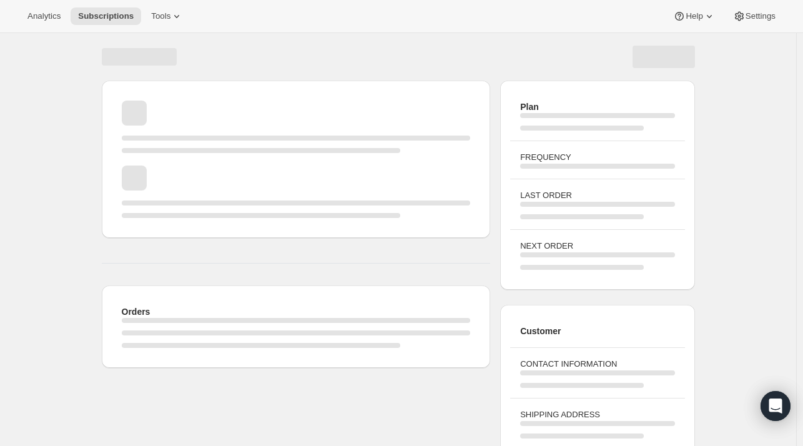
scroll to position [117, 0]
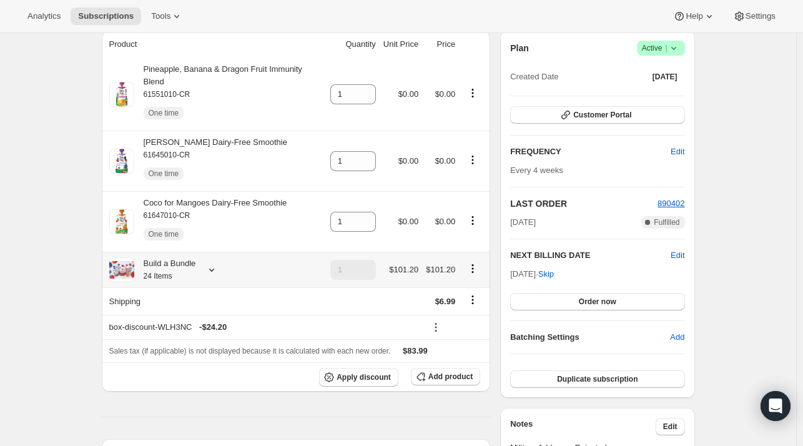
click at [212, 263] on icon at bounding box center [211, 269] width 12 height 12
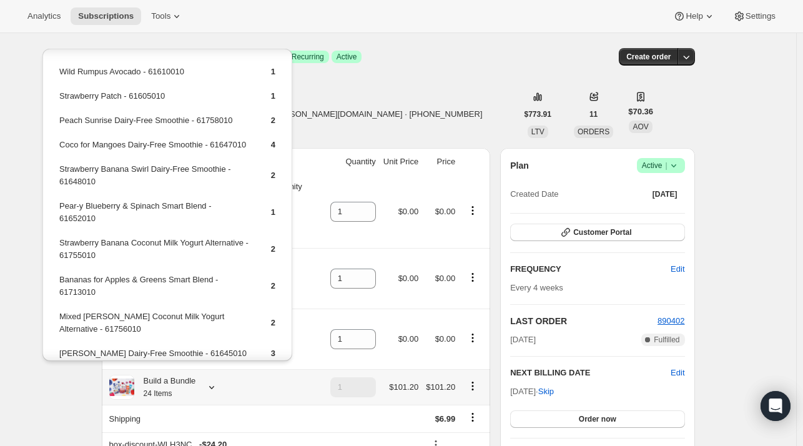
scroll to position [62, 0]
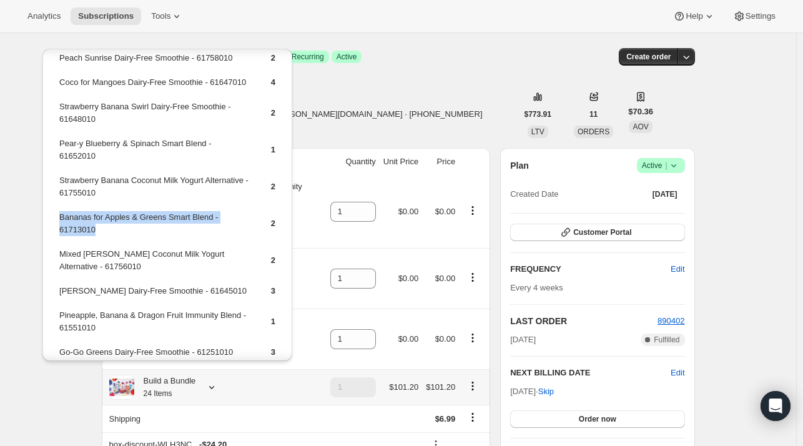
drag, startPoint x: 116, startPoint y: 242, endPoint x: 59, endPoint y: 228, distance: 58.9
click at [59, 228] on td "Bananas for Apples & Greens Smart Blend - 61713010" at bounding box center [154, 228] width 191 height 36
copy td "Bananas for Apples & Greens Smart Blend - 61713010"
drag, startPoint x: 483, startPoint y: 92, endPoint x: 472, endPoint y: 134, distance: 43.9
click at [482, 92] on div "Katy Mulvey kathryn.delaplane@gmail.com · +16309678660 1 subscription" at bounding box center [309, 114] width 415 height 47
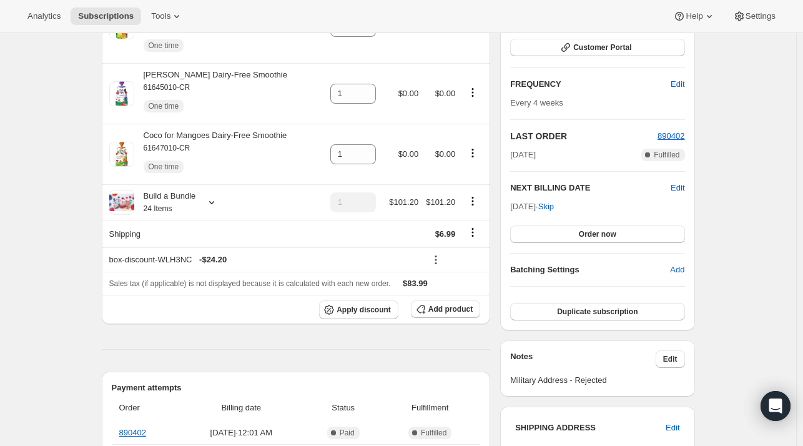
scroll to position [187, 0]
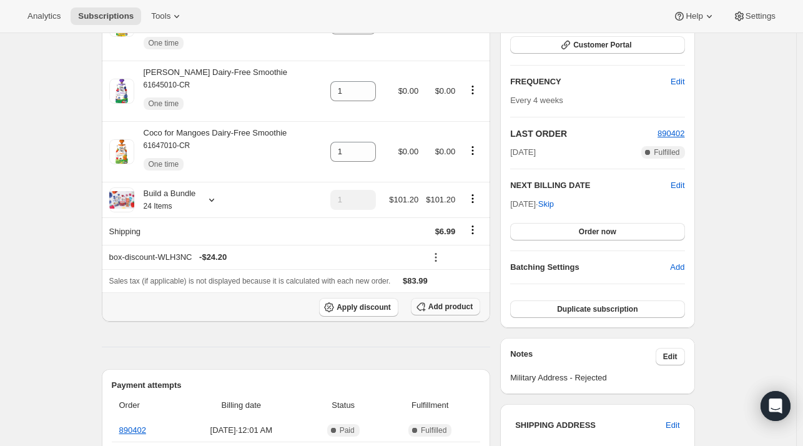
click at [427, 300] on icon "button" at bounding box center [421, 306] width 12 height 12
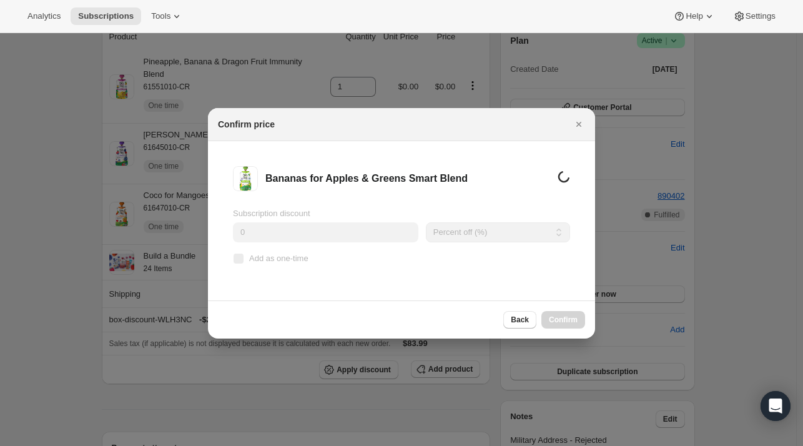
scroll to position [0, 0]
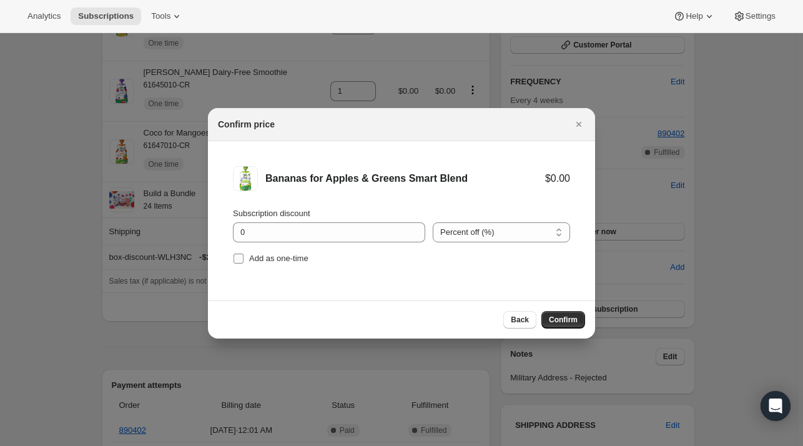
click at [245, 260] on label "Add as one-time" at bounding box center [271, 258] width 76 height 17
click at [243, 260] on input "Add as one-time" at bounding box center [238, 258] width 10 height 10
checkbox input "true"
click at [567, 313] on button "Confirm" at bounding box center [563, 319] width 44 height 17
